Goal: Transaction & Acquisition: Purchase product/service

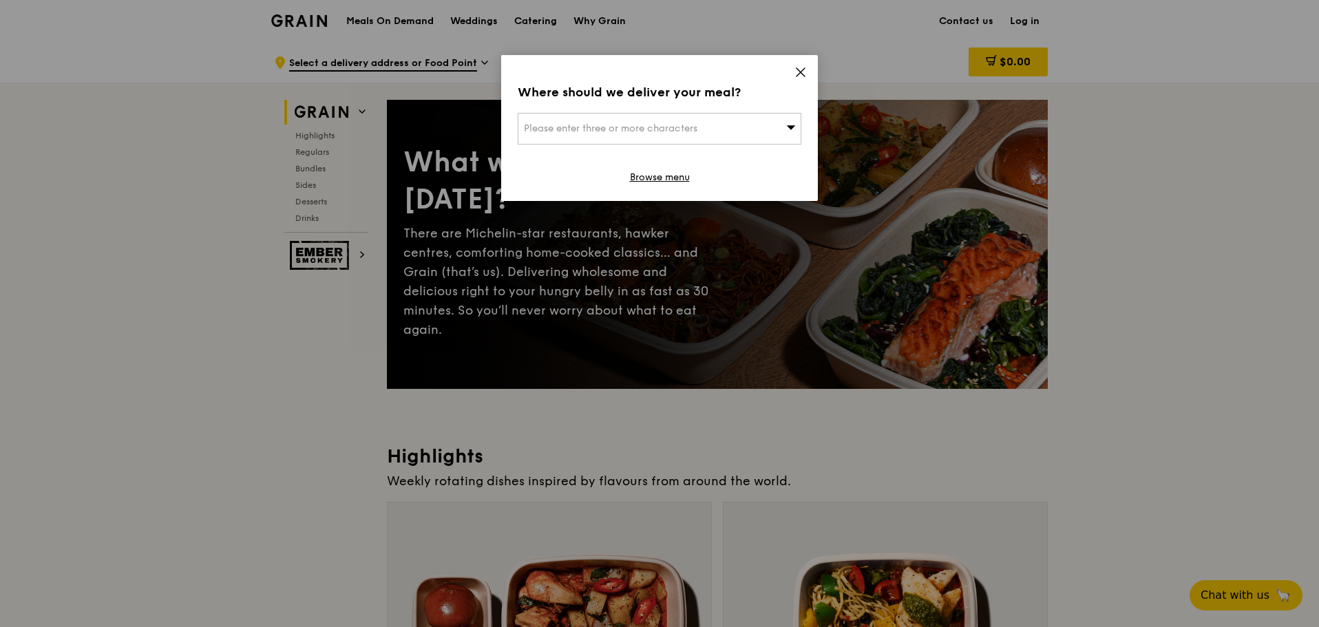
click at [791, 73] on div "Where should we deliver your meal? Please enter three or more characters Browse…" at bounding box center [659, 128] width 317 height 146
click at [798, 73] on icon at bounding box center [801, 72] width 12 height 12
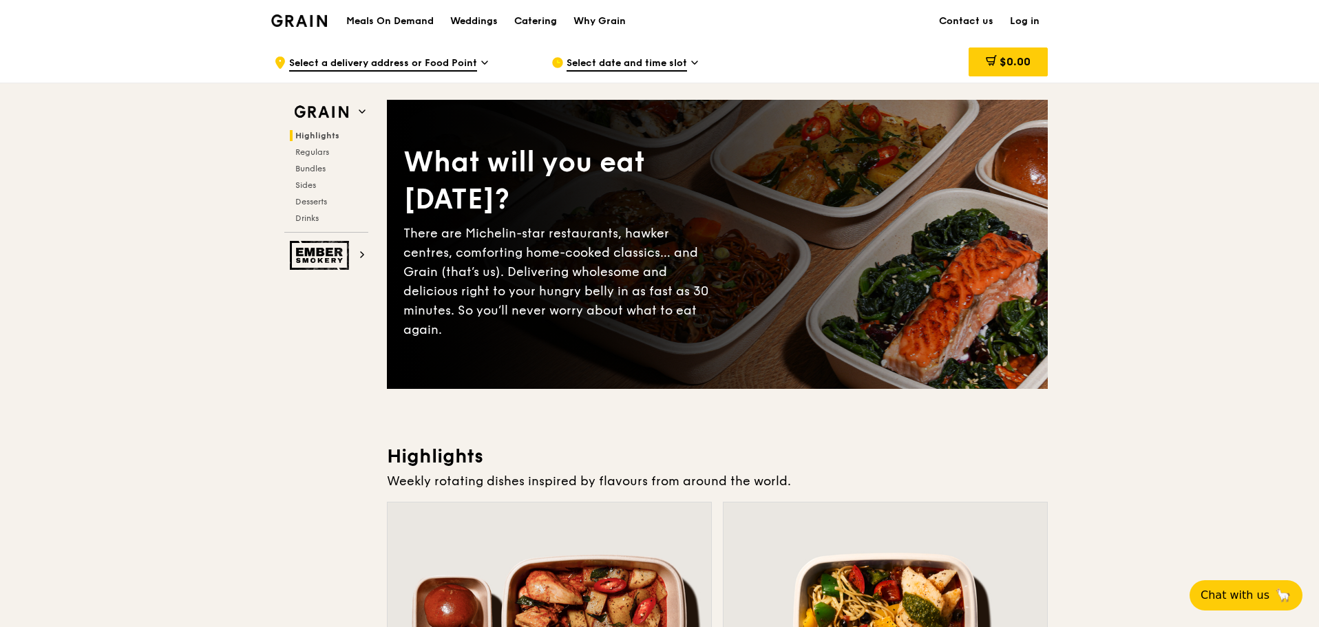
click at [541, 27] on div "Catering" at bounding box center [535, 21] width 43 height 41
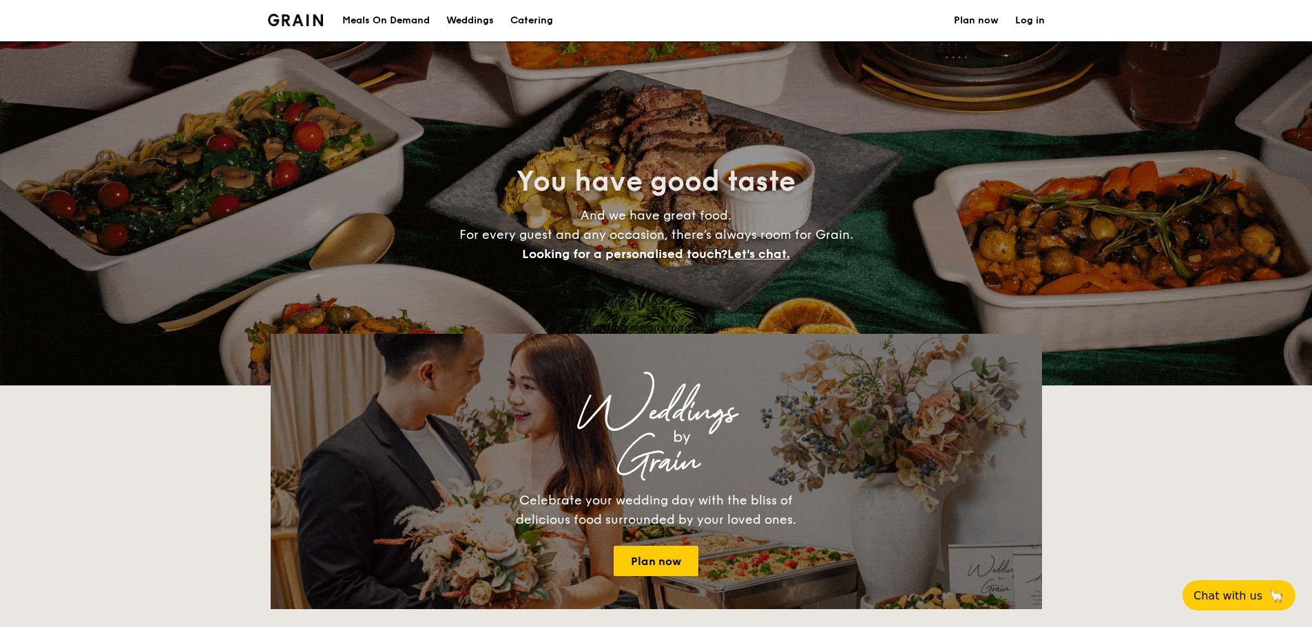
select select
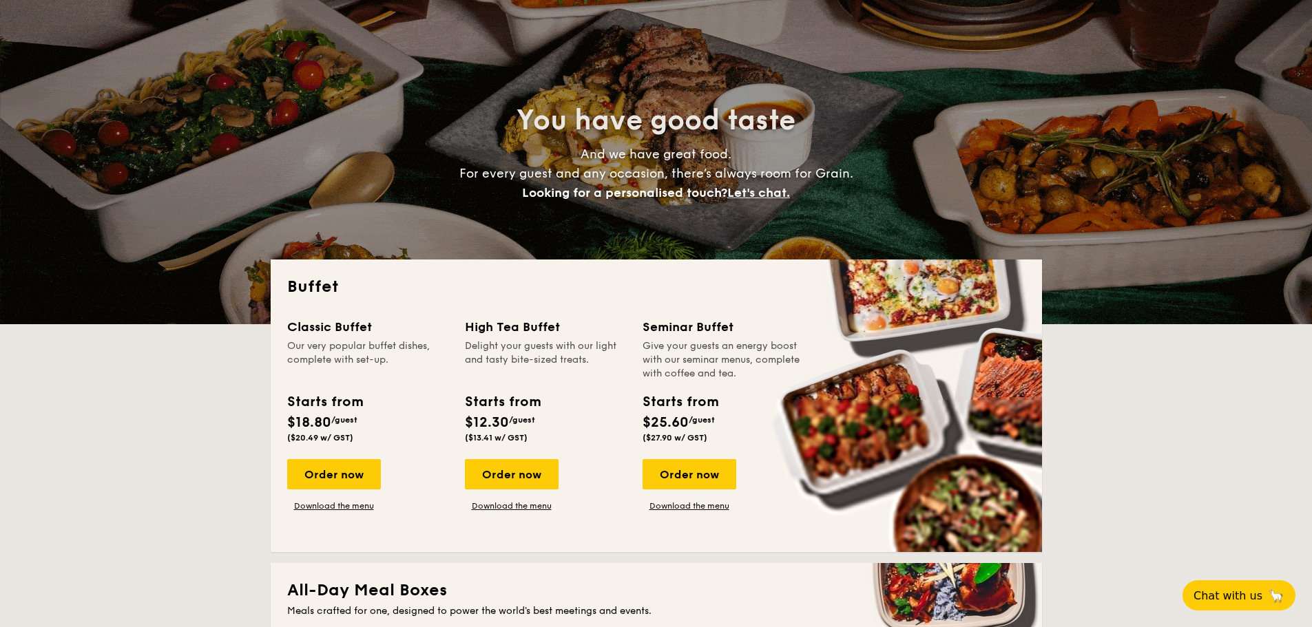
scroll to position [138, 0]
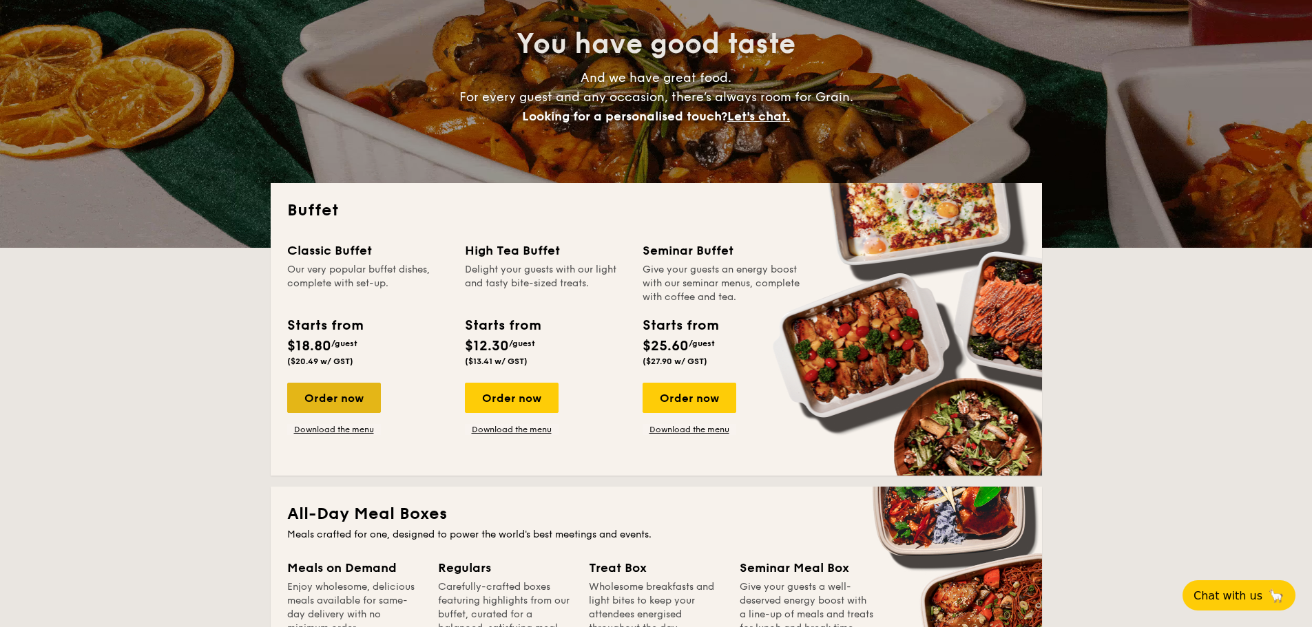
click at [332, 403] on div "Order now" at bounding box center [334, 398] width 94 height 30
